Goal: Task Accomplishment & Management: Use online tool/utility

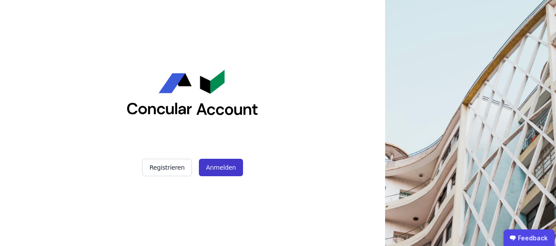
click at [224, 165] on button "Anmelden" at bounding box center [221, 167] width 44 height 17
